Goal: Information Seeking & Learning: Learn about a topic

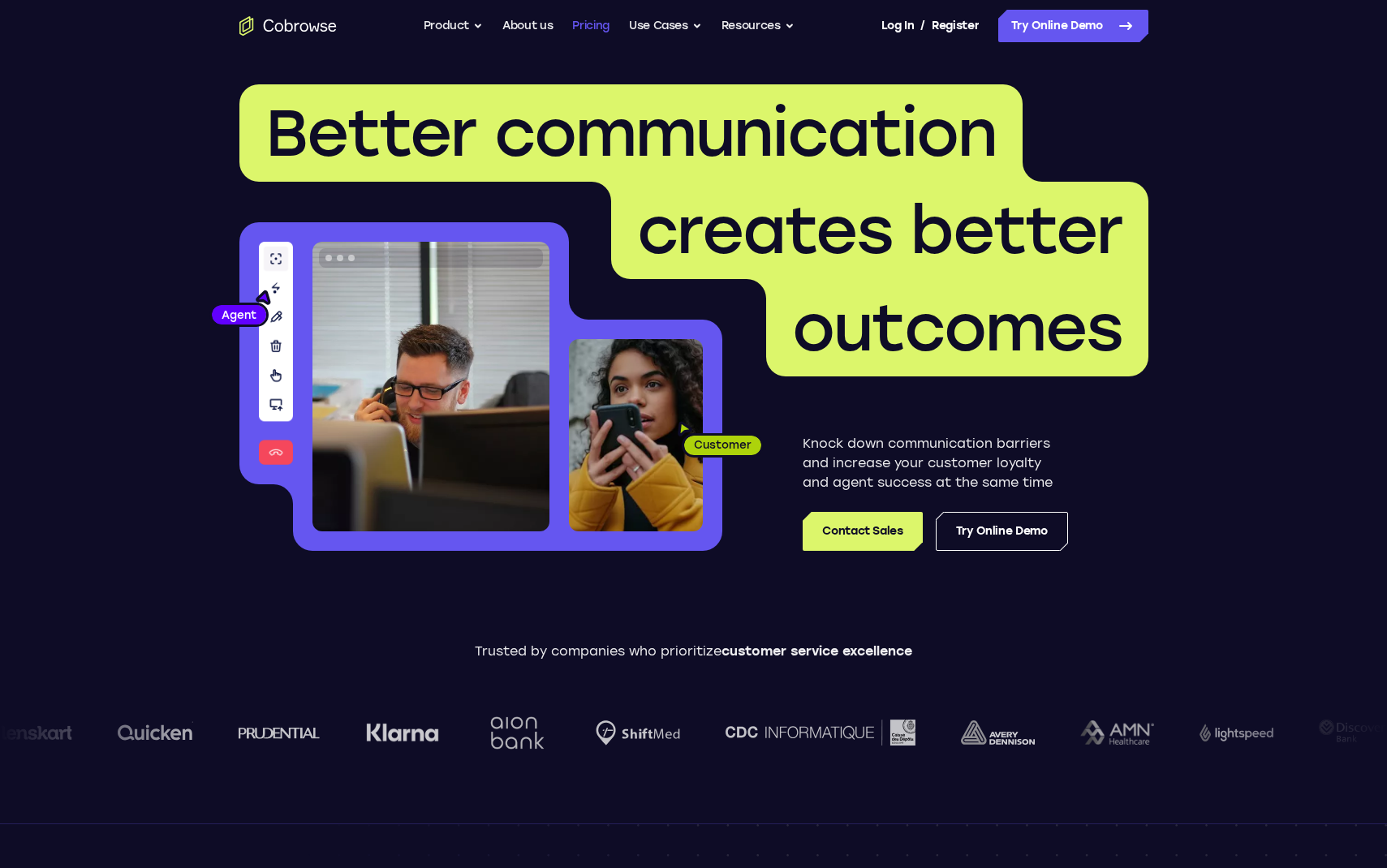
click at [573, 28] on link "Pricing" at bounding box center [590, 26] width 38 height 33
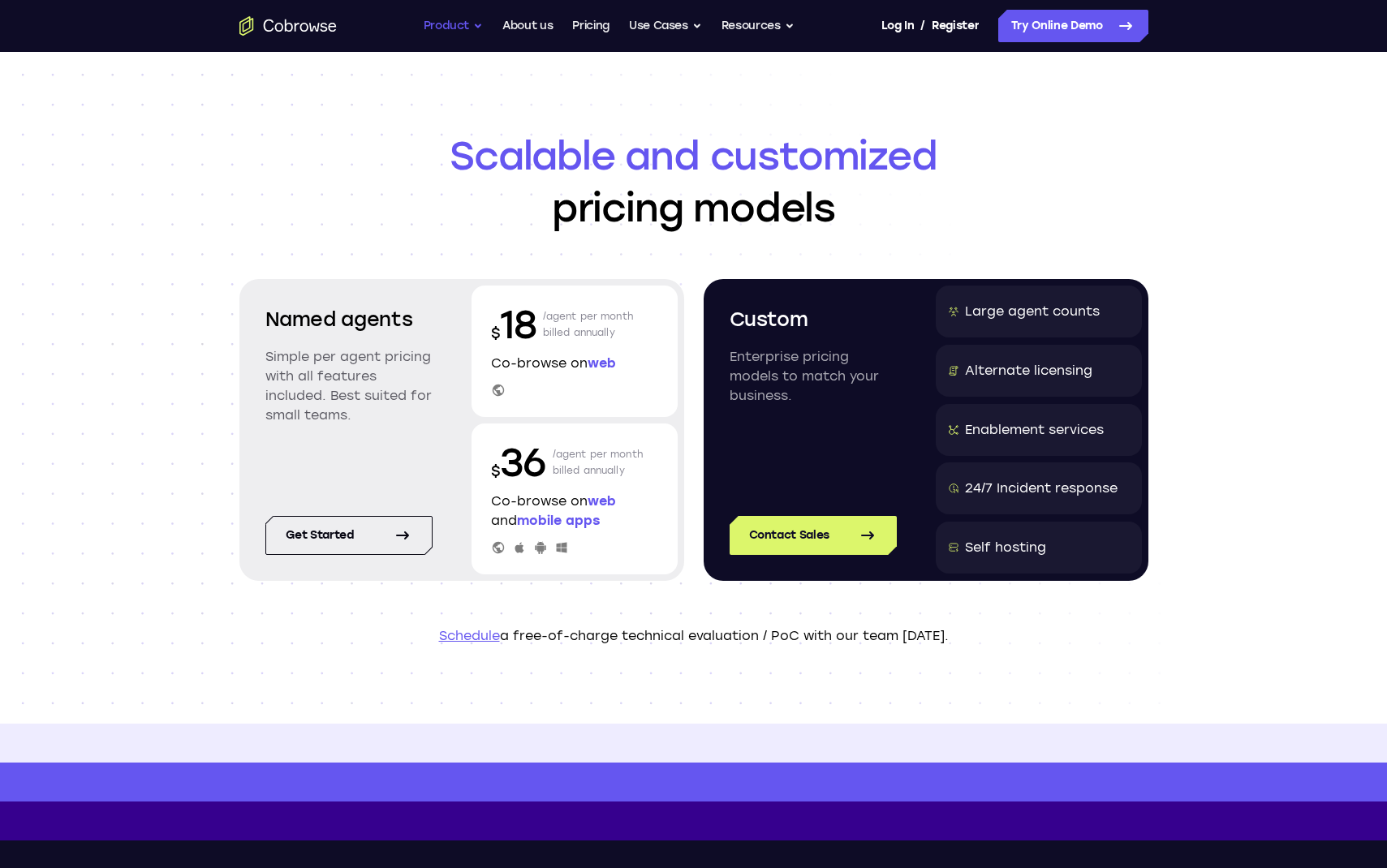
click at [430, 33] on button "Product" at bounding box center [453, 26] width 60 height 33
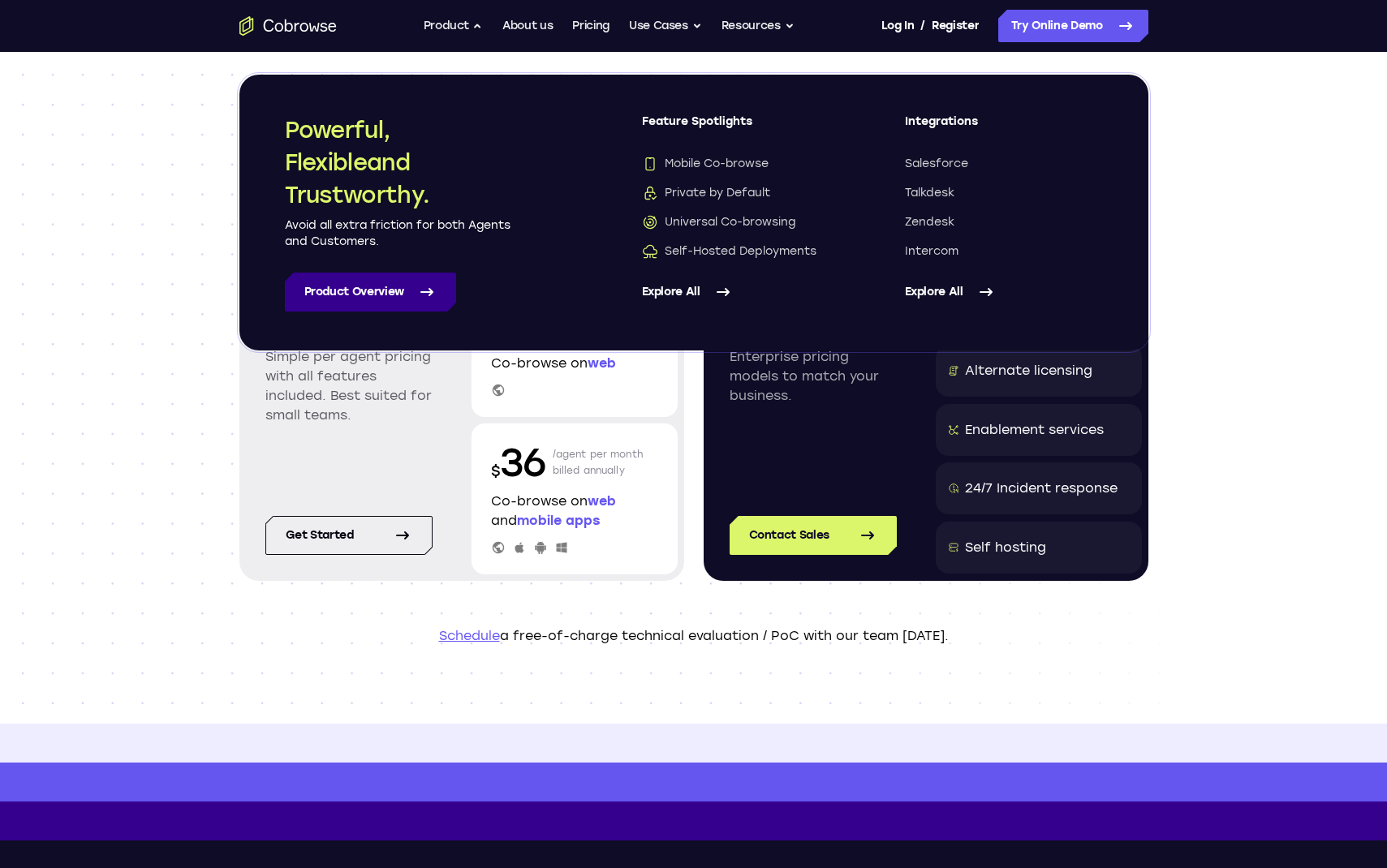
click at [418, 285] on icon at bounding box center [427, 291] width 19 height 19
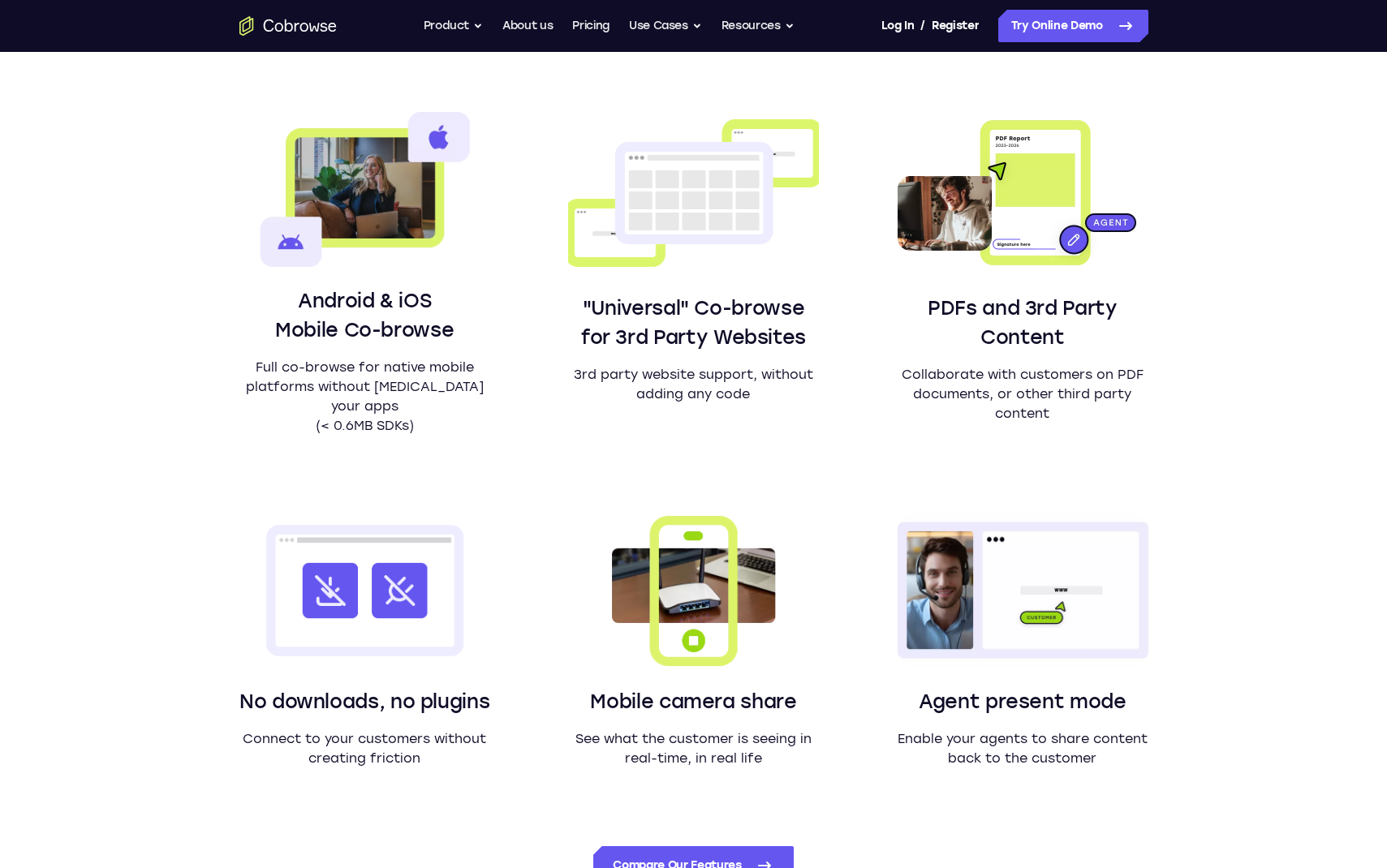
scroll to position [658, 0]
